Goal: Transaction & Acquisition: Purchase product/service

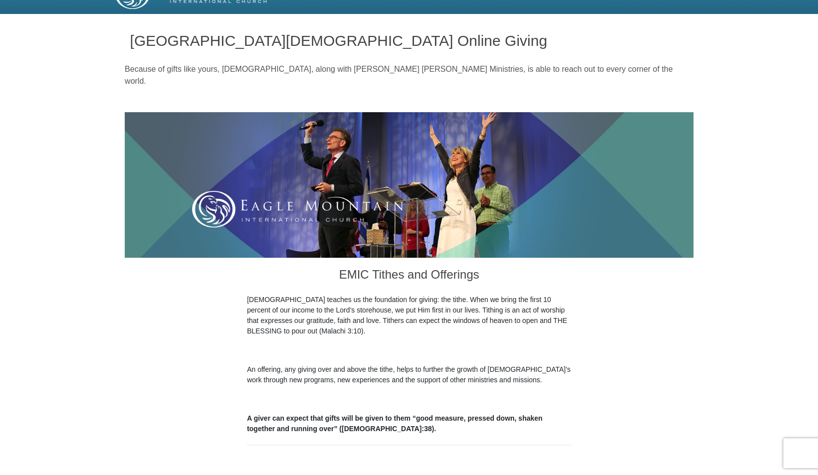
scroll to position [21, 0]
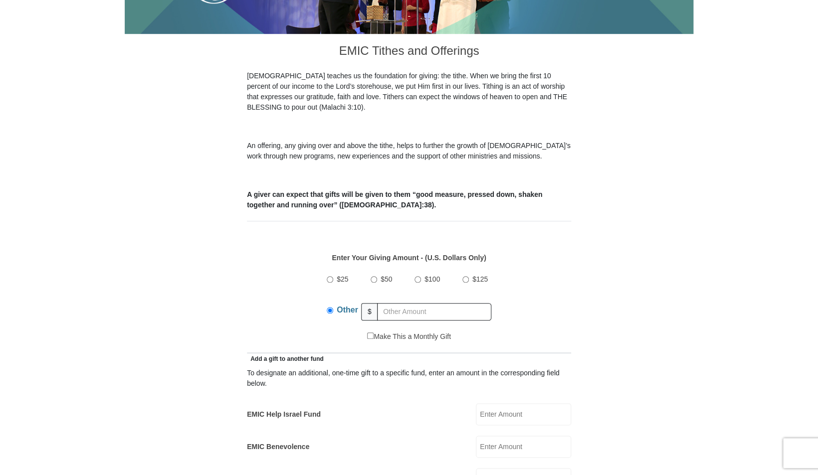
scroll to position [349, 0]
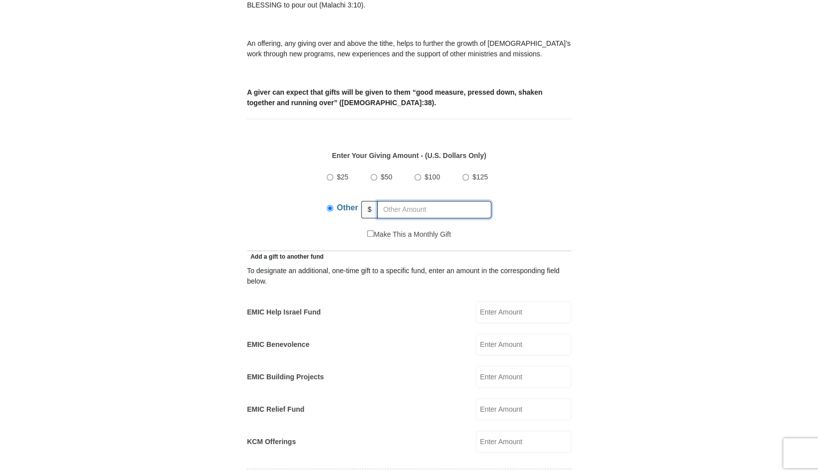
click at [416, 203] on input "text" at bounding box center [434, 209] width 114 height 17
type input "100"
click at [397, 203] on input "100" at bounding box center [434, 209] width 114 height 17
click at [519, 303] on input "EMIC Help Israel Fund" at bounding box center [523, 312] width 95 height 22
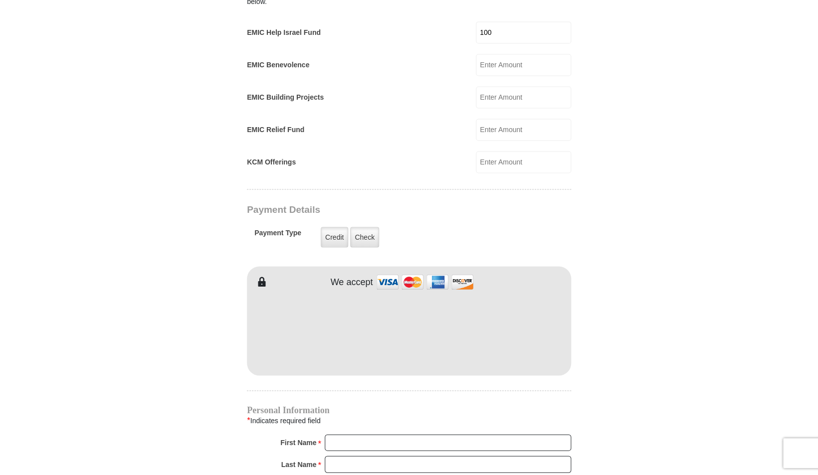
scroll to position [675, 0]
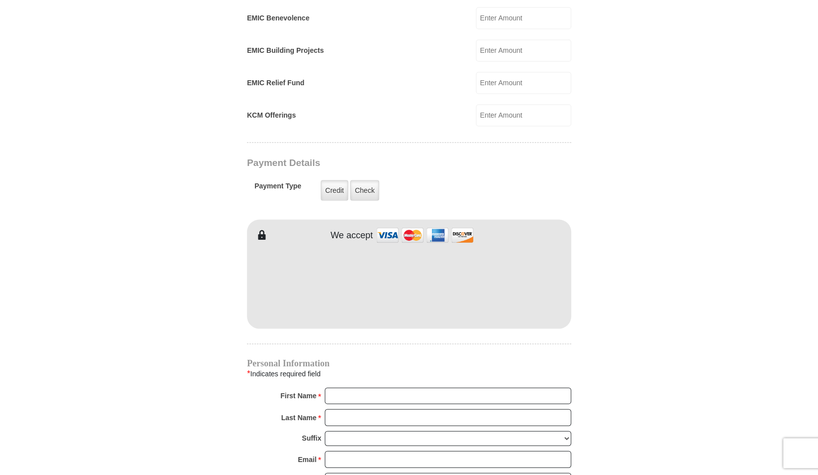
type input "100"
click at [374, 388] on input "First Name *" at bounding box center [448, 396] width 246 height 17
type input "SIMEON"
click at [353, 409] on input "Last Name *" at bounding box center [448, 417] width 246 height 17
type input "AYOOLUWA"
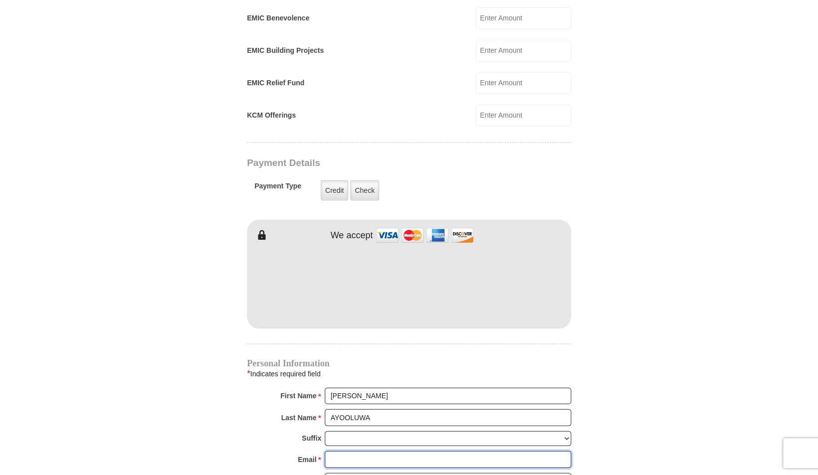
click at [353, 451] on input "Email *" at bounding box center [448, 459] width 246 height 17
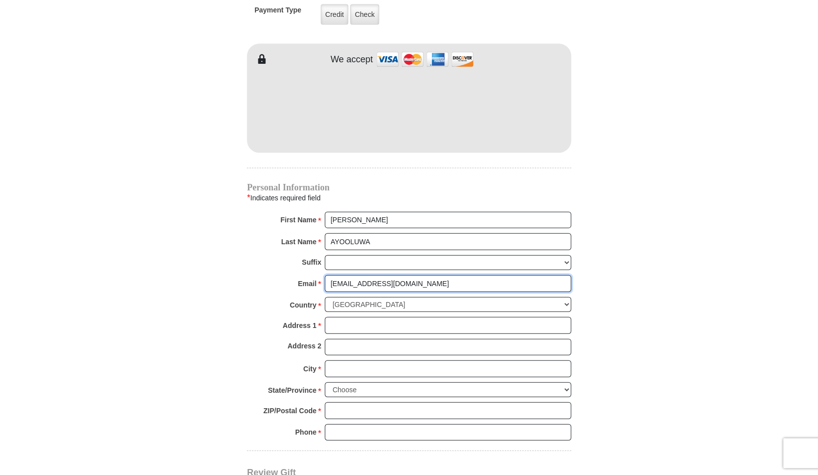
scroll to position [857, 0]
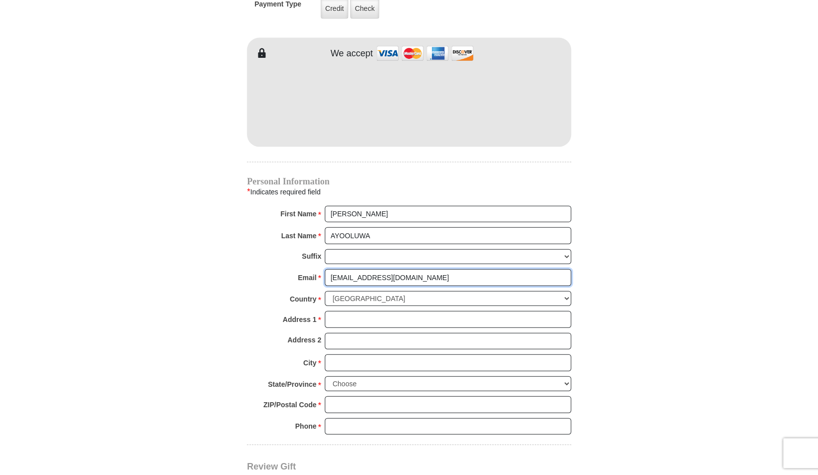
type input "SIM.AYOOLUWA@YAHOO.COM"
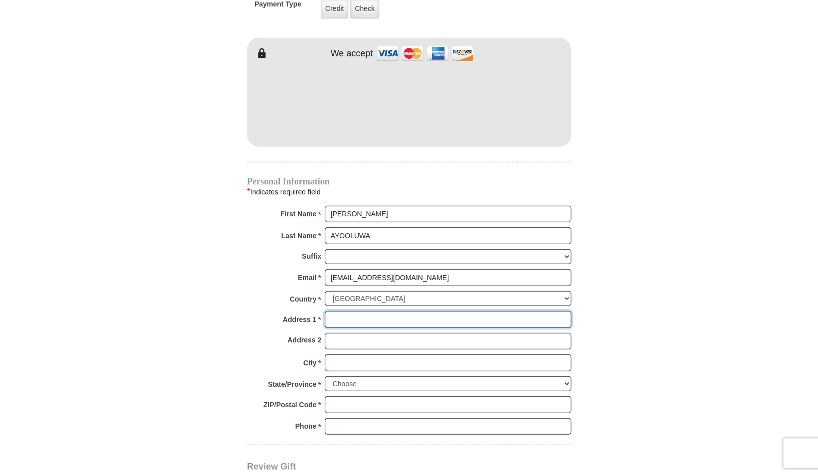
click at [364, 311] on input "Address 1 *" at bounding box center [448, 319] width 246 height 17
type input "67 BOBOLINK CT"
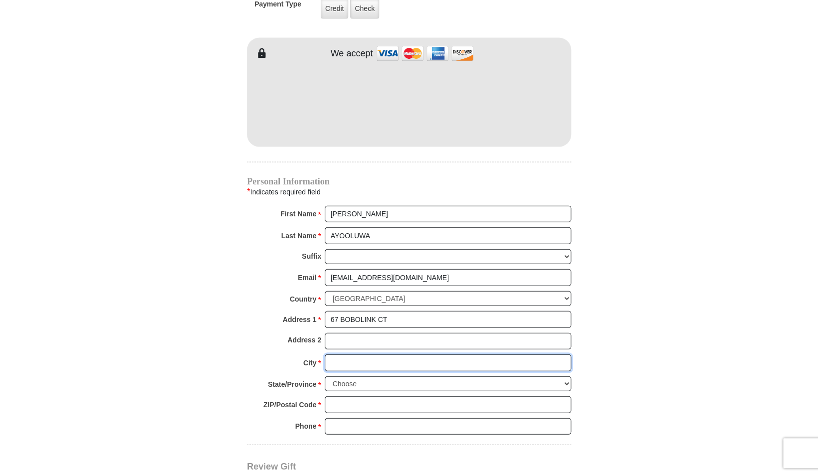
click at [360, 355] on input "City *" at bounding box center [448, 363] width 246 height 17
type input "WAYNE"
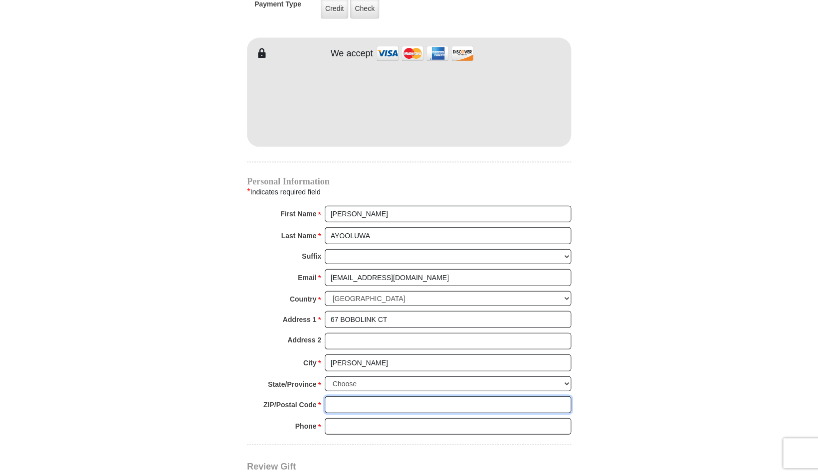
click at [354, 396] on input "ZIP/Postal Code *" at bounding box center [448, 404] width 246 height 17
type input "07470"
click at [325, 377] on select "Choose Alabama Alaska American Samoa Arizona Arkansas Armed Forces Americas Arm…" at bounding box center [448, 384] width 246 height 15
select select "NJ"
click option "[US_STATE]" at bounding box center [0, 0] width 0 height 0
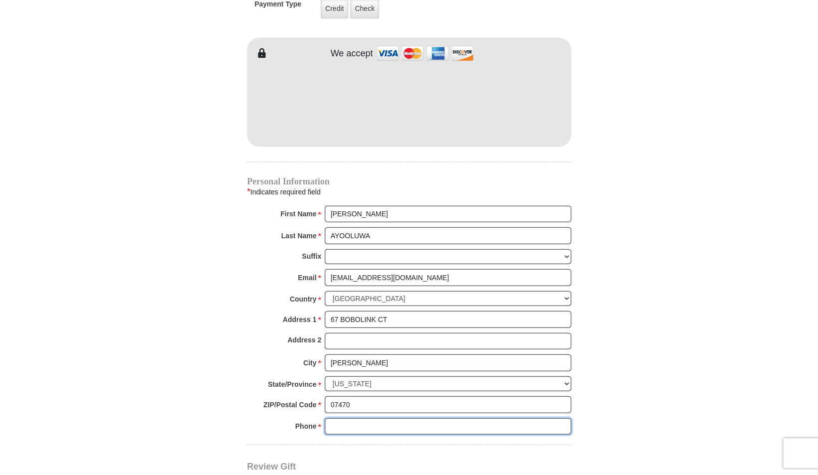
click at [368, 418] on input "Phone * *" at bounding box center [448, 426] width 246 height 17
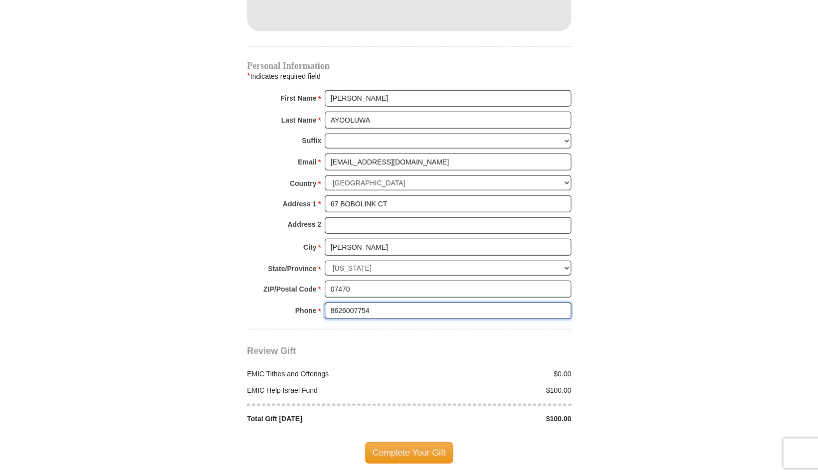
scroll to position [973, 0]
type input "8626007754"
click at [410, 442] on span "Complete Your Gift" at bounding box center [409, 452] width 88 height 21
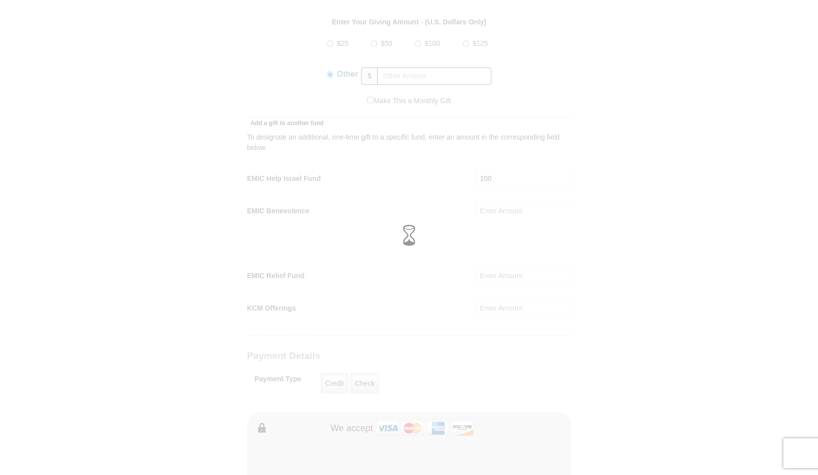
scroll to position [487, 0]
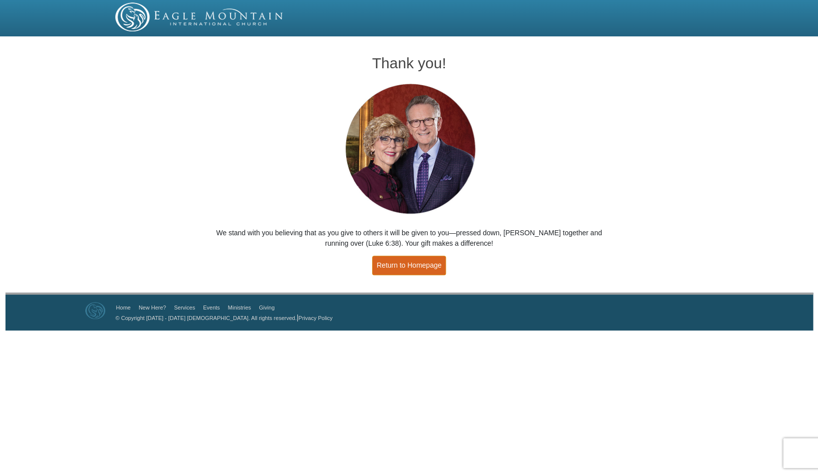
click at [415, 267] on link "Return to Homepage" at bounding box center [409, 265] width 74 height 19
